Goal: Information Seeking & Learning: Learn about a topic

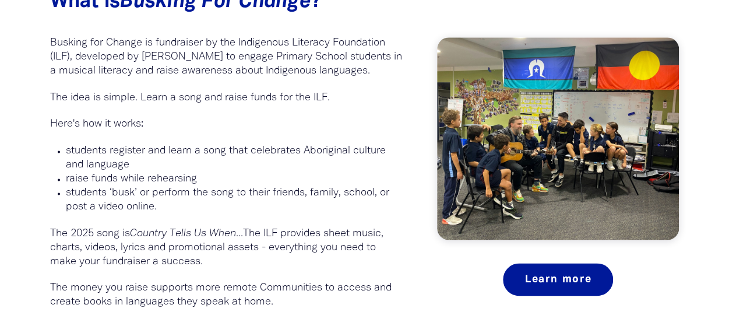
scroll to position [758, 0]
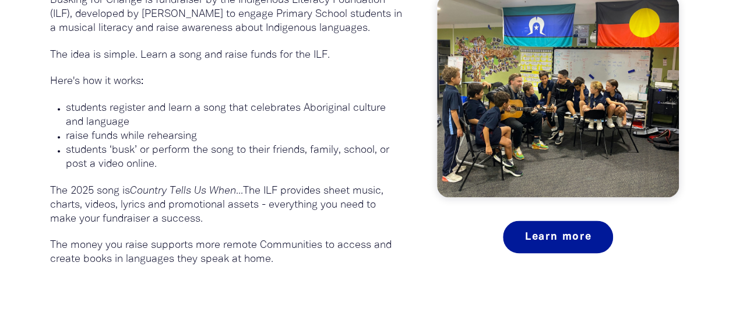
drag, startPoint x: 210, startPoint y: 222, endPoint x: 50, endPoint y: 191, distance: 163.4
click at [50, 191] on p "The 2025 song is Country Tells Us When... The ILF provides sheet music, charts,…" at bounding box center [226, 205] width 353 height 42
copy p "The 2025 song is Country Tells Us When... The ILF provides sheet music, charts,…"
click at [244, 236] on p at bounding box center [226, 232] width 353 height 13
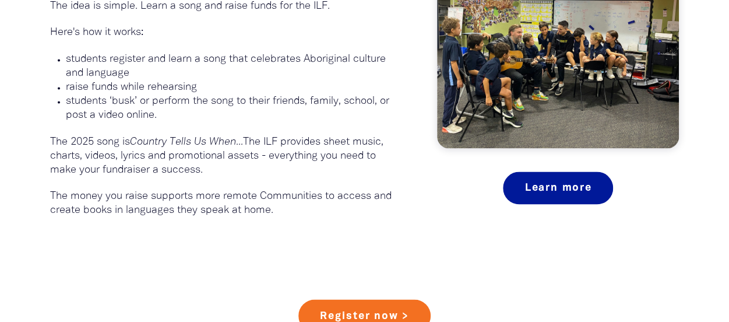
scroll to position [700, 0]
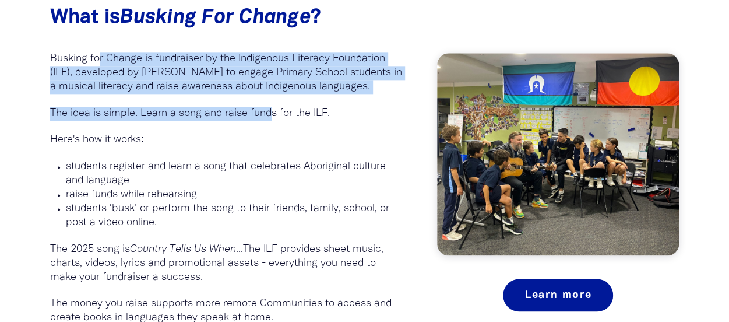
drag, startPoint x: 99, startPoint y: 59, endPoint x: 272, endPoint y: 118, distance: 183.1
click at [272, 118] on div "What is Busking For Change ?﻿ Busking for Change is fundraiser by the Indigenou…" at bounding box center [226, 165] width 353 height 318
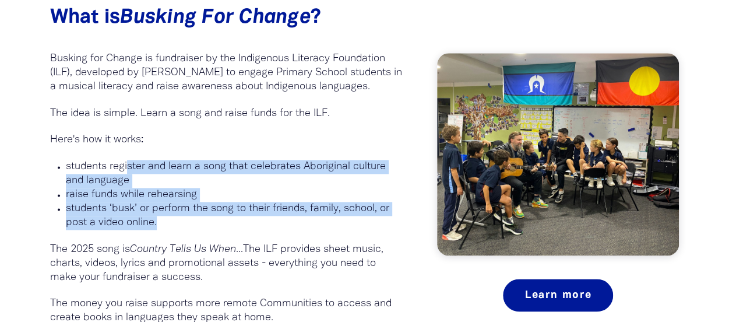
drag, startPoint x: 131, startPoint y: 166, endPoint x: 192, endPoint y: 226, distance: 86.2
click at [192, 226] on ul "students register and learn a song that celebrates Aboriginal culture and langu…" at bounding box center [226, 195] width 353 height 70
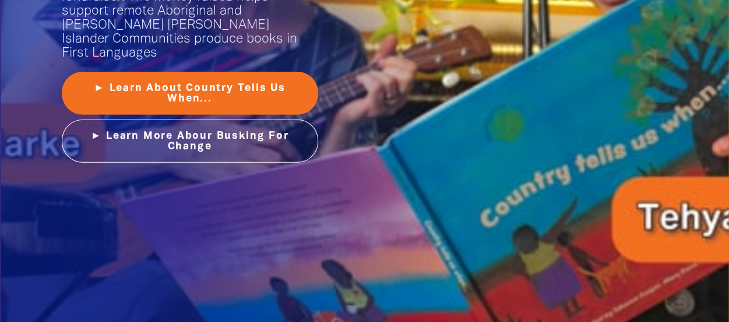
scroll to position [1632, 0]
